Goal: Task Accomplishment & Management: Manage account settings

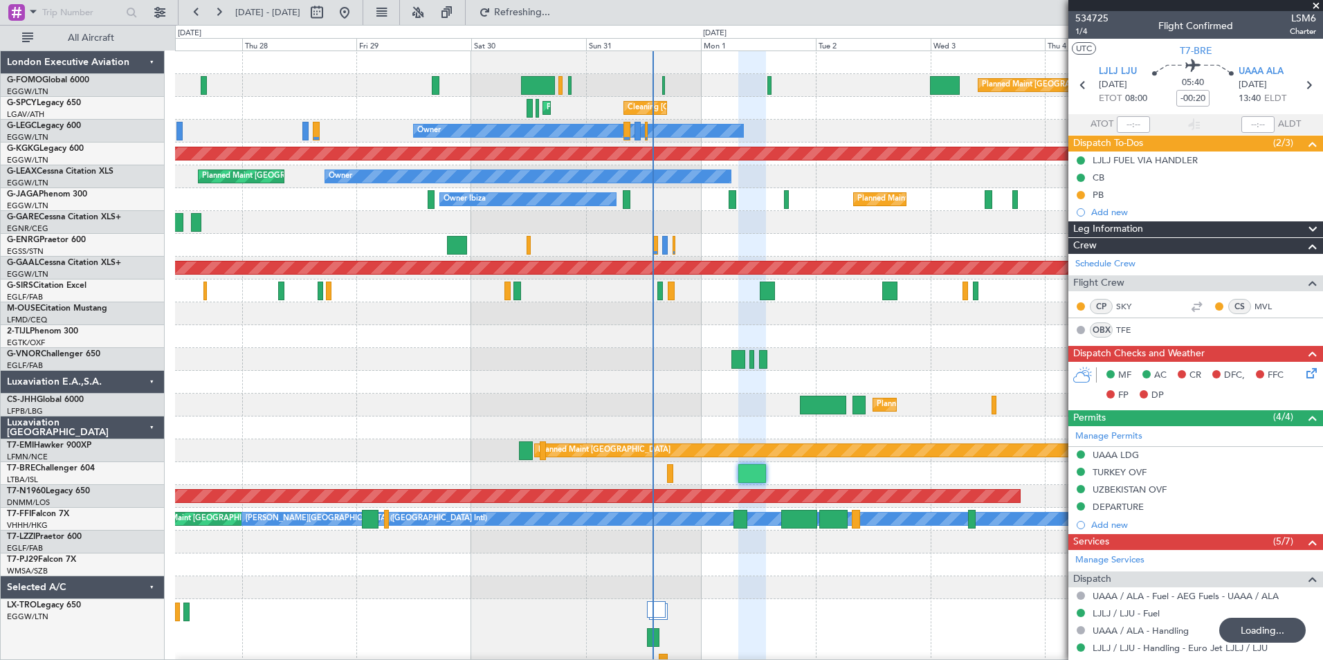
scroll to position [376, 0]
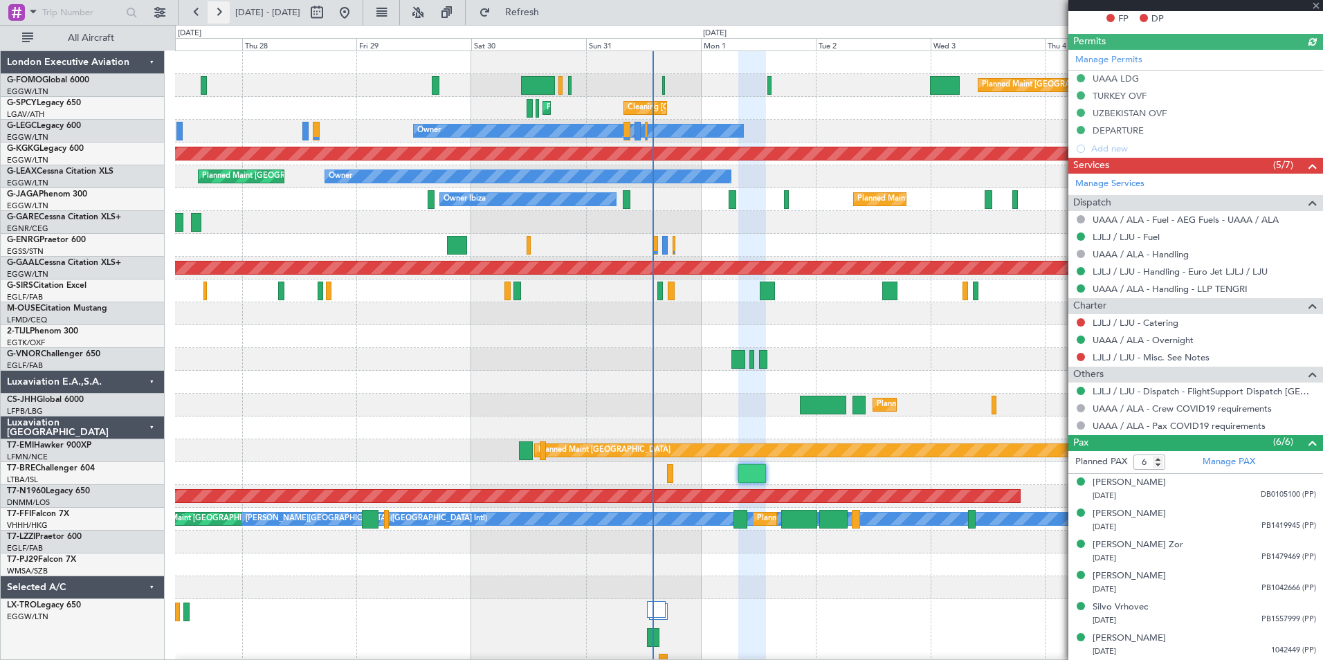
click at [214, 19] on button at bounding box center [219, 12] width 22 height 22
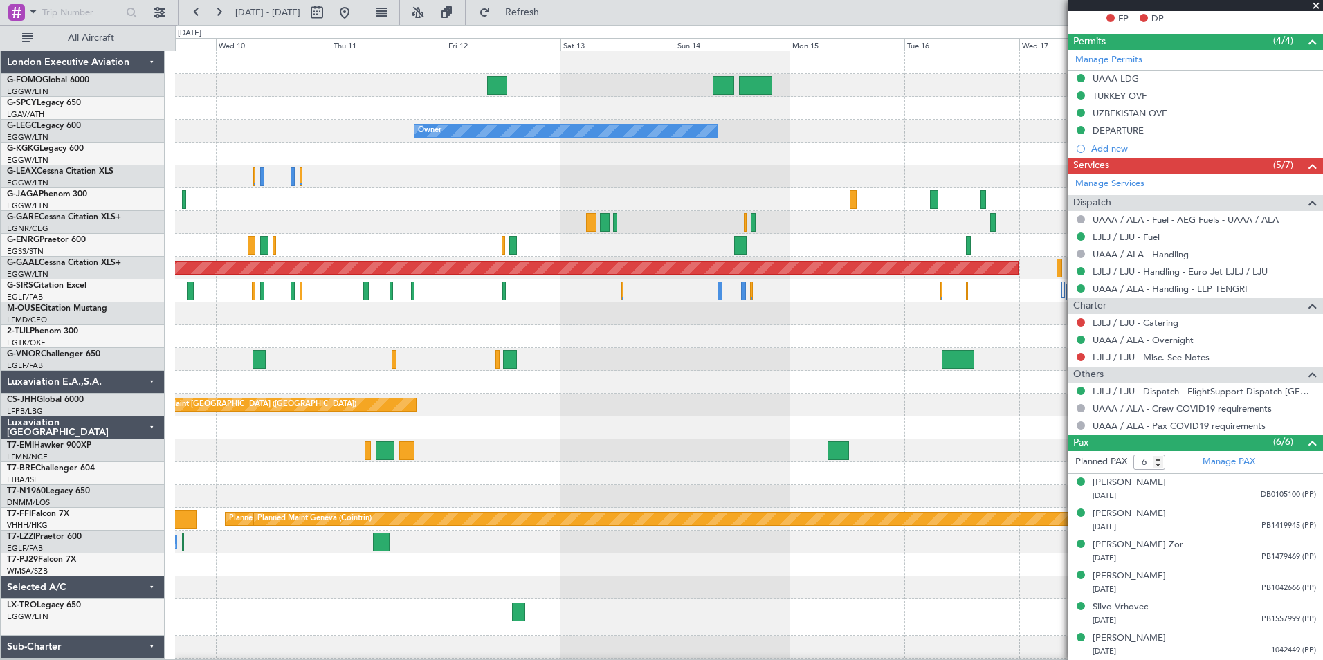
click at [346, 659] on html "[DATE] - [DATE] Refresh Quick Links All Aircraft Planned Maint [GEOGRAPHIC_DATA…" at bounding box center [661, 330] width 1323 height 660
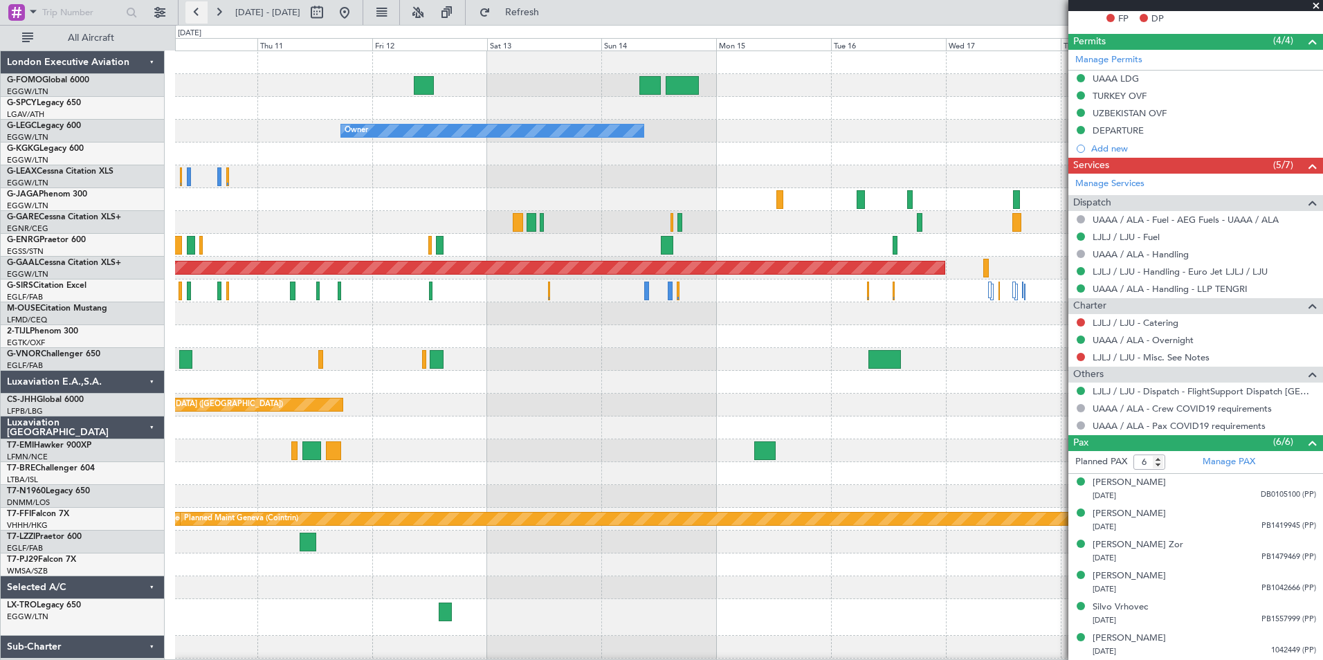
click at [194, 8] on button at bounding box center [196, 12] width 22 height 22
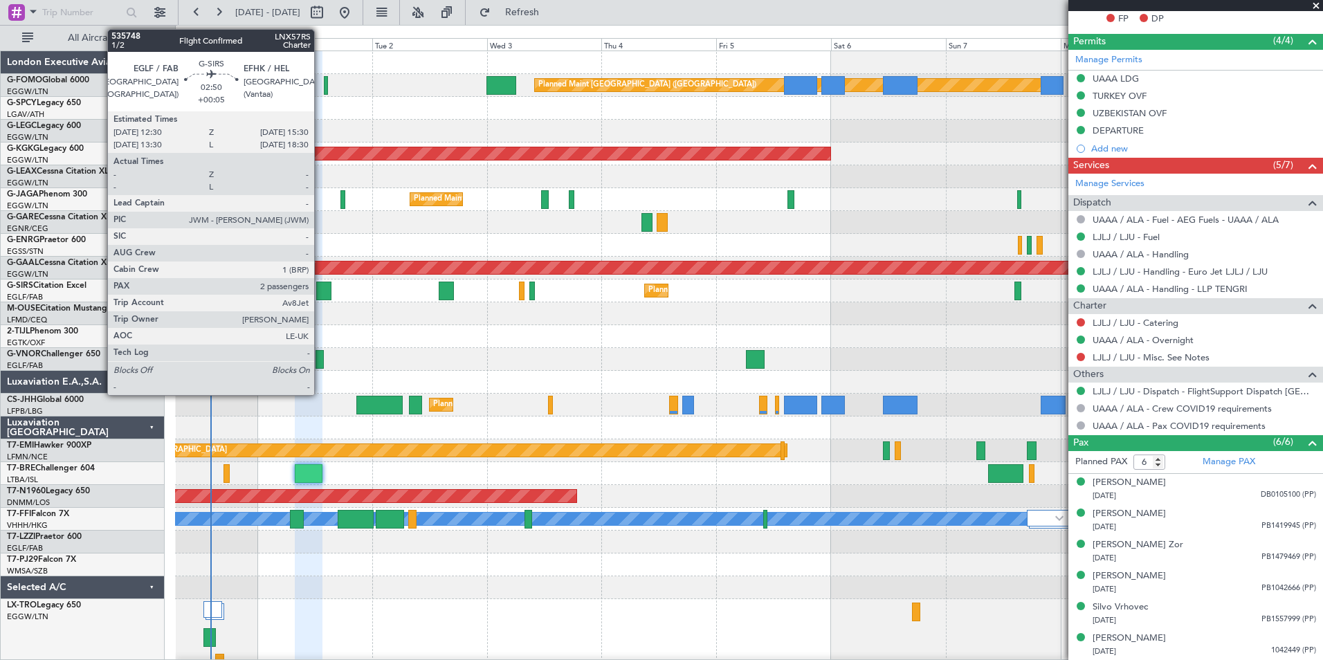
click at [320, 286] on div at bounding box center [323, 291] width 15 height 19
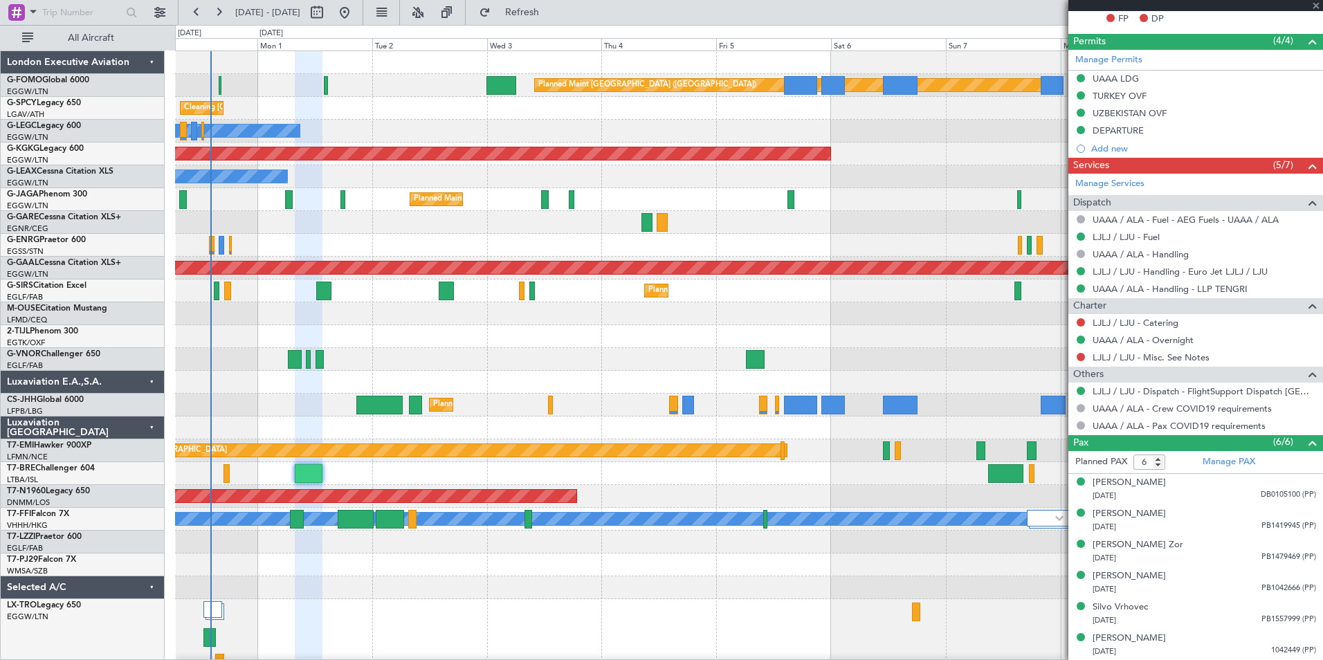
type input "+00:05"
type input "2"
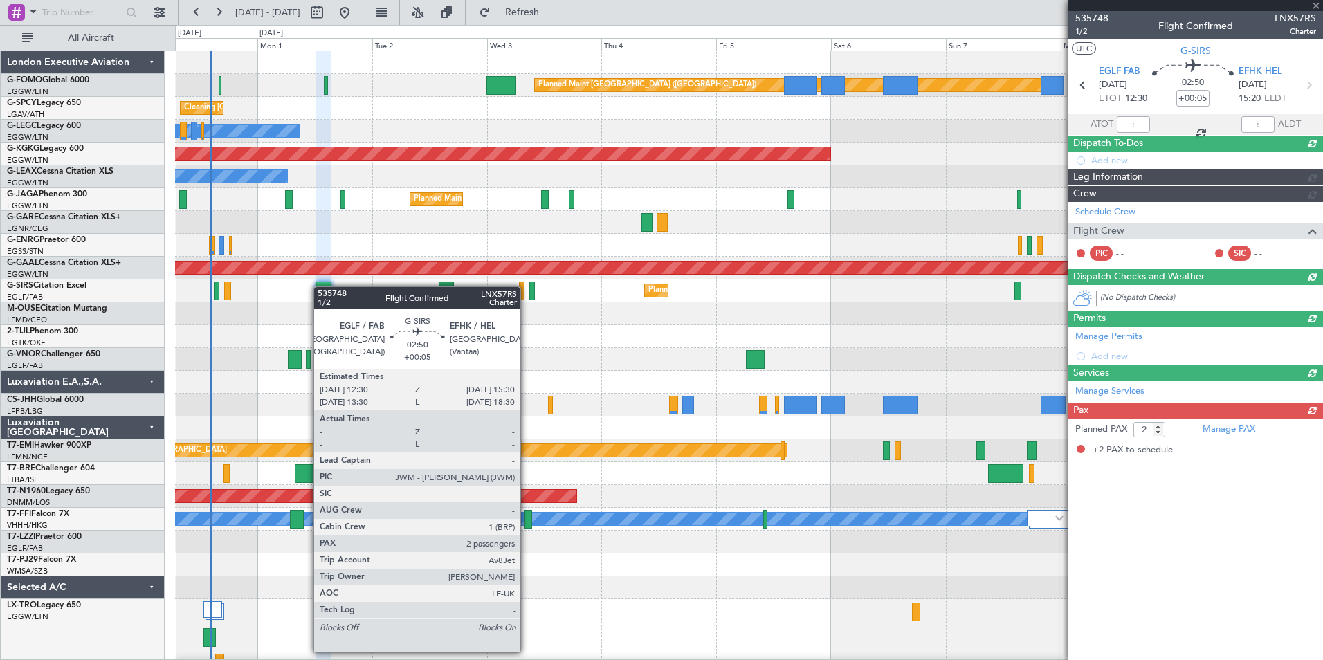
scroll to position [0, 0]
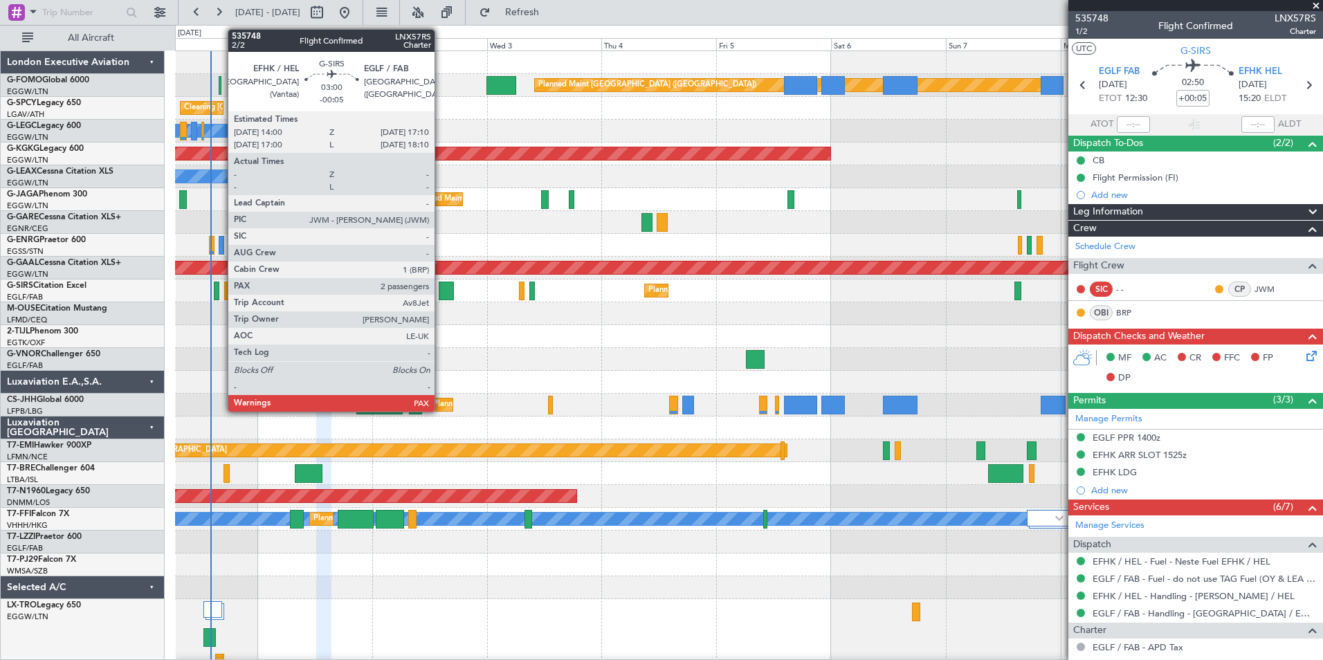
click at [441, 291] on div at bounding box center [446, 291] width 15 height 19
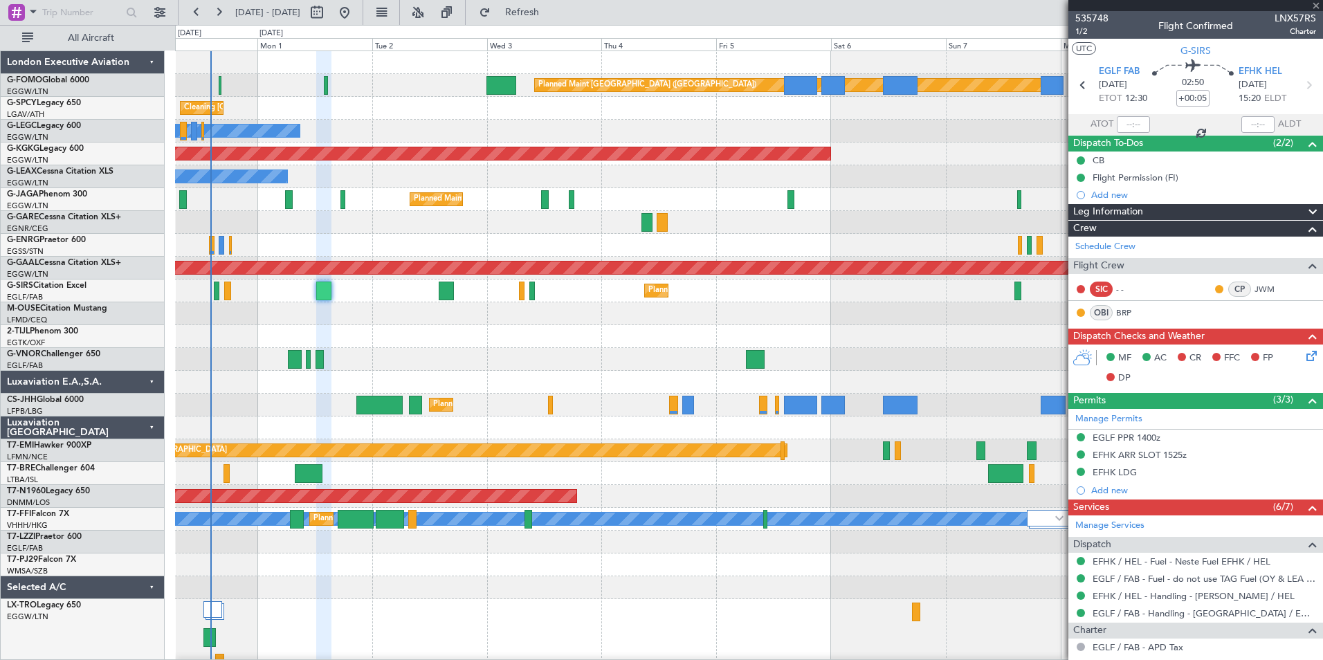
type input "-00:05"
type input "3"
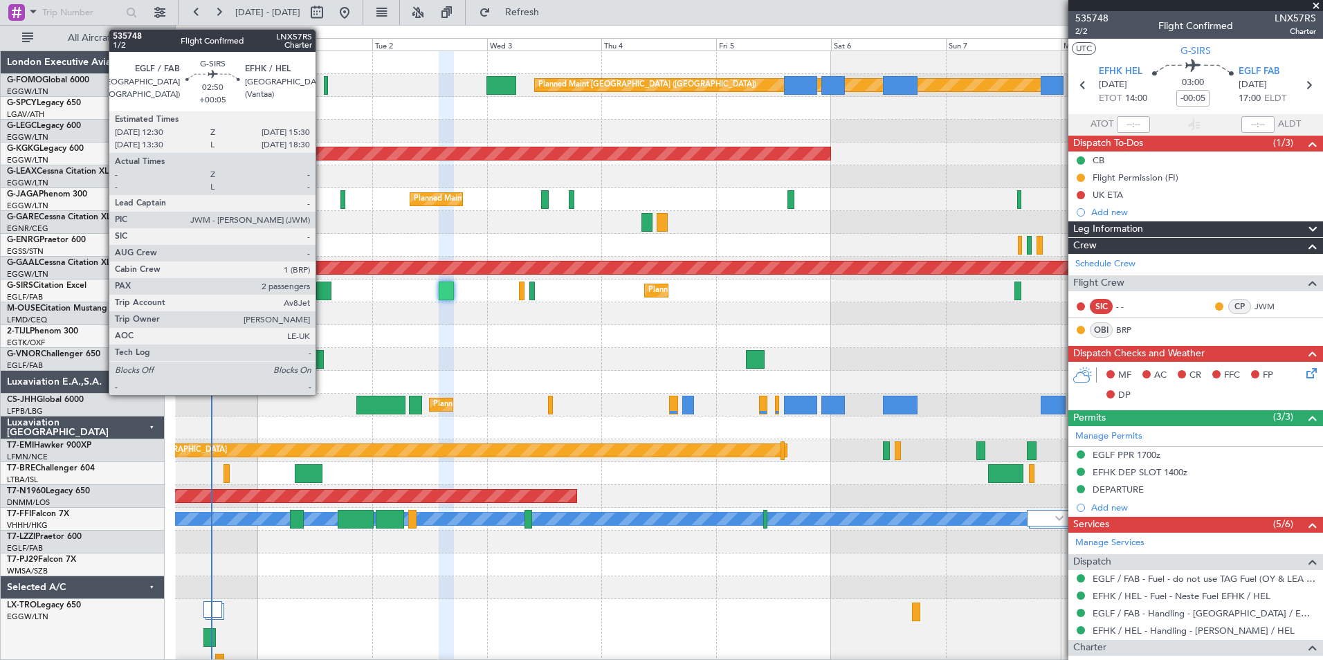
click at [322, 284] on div at bounding box center [323, 291] width 15 height 19
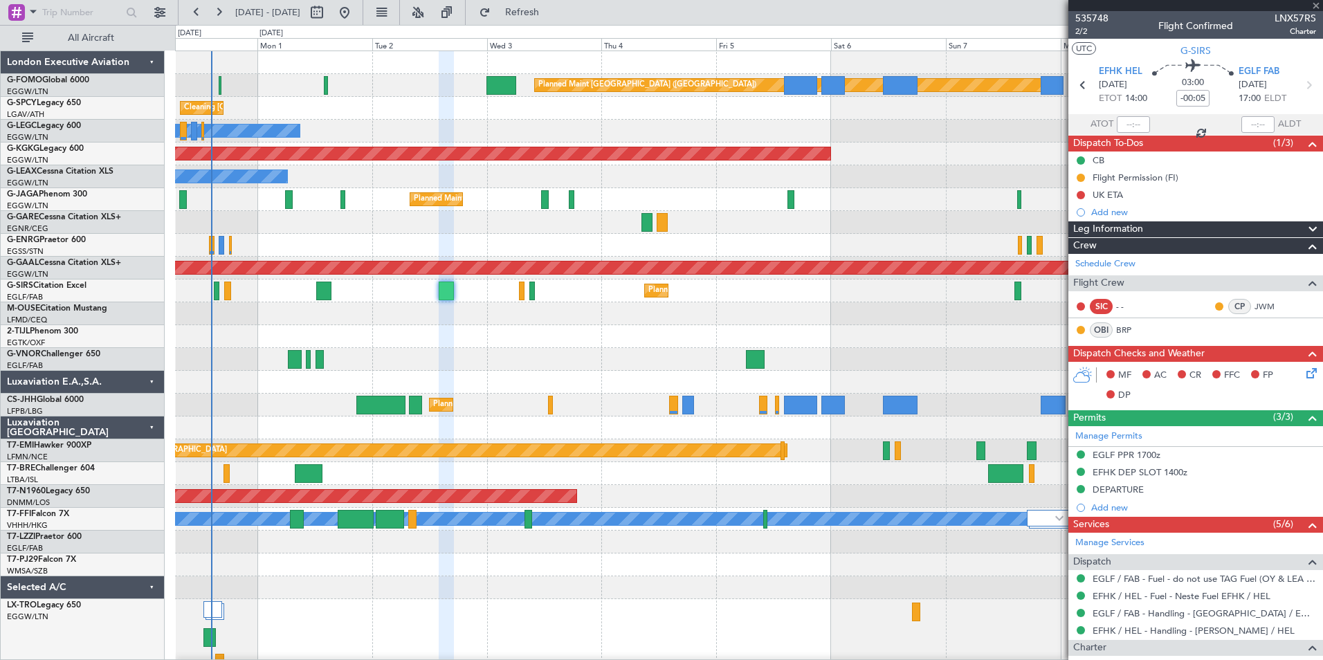
type input "+00:05"
type input "2"
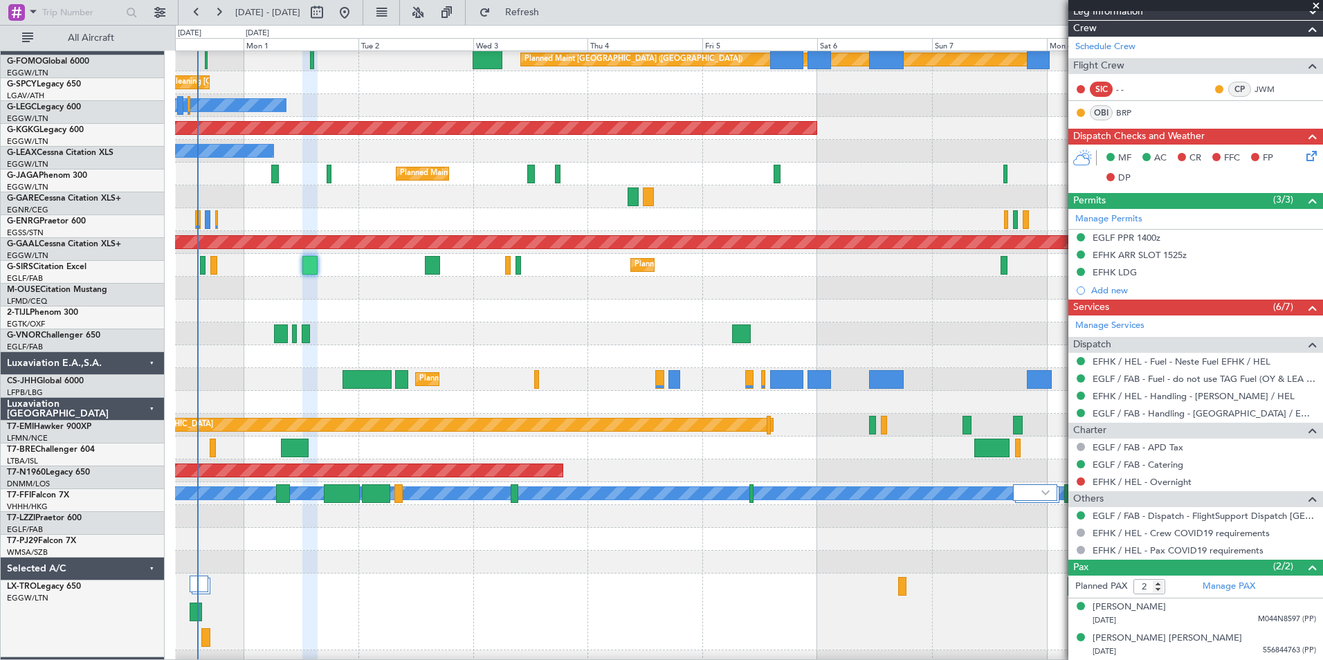
scroll to position [35, 0]
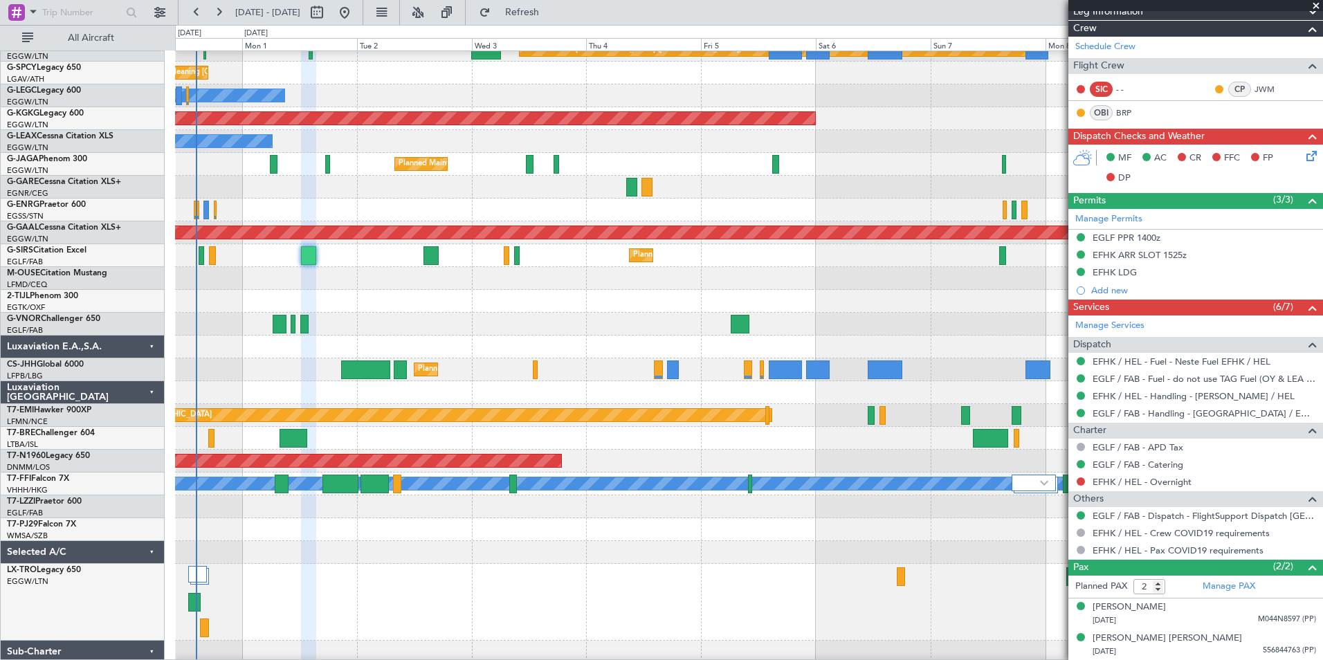
click at [387, 592] on div "Planned Maint Dusseldorf" at bounding box center [748, 602] width 1147 height 77
